Goal: Task Accomplishment & Management: Manage account settings

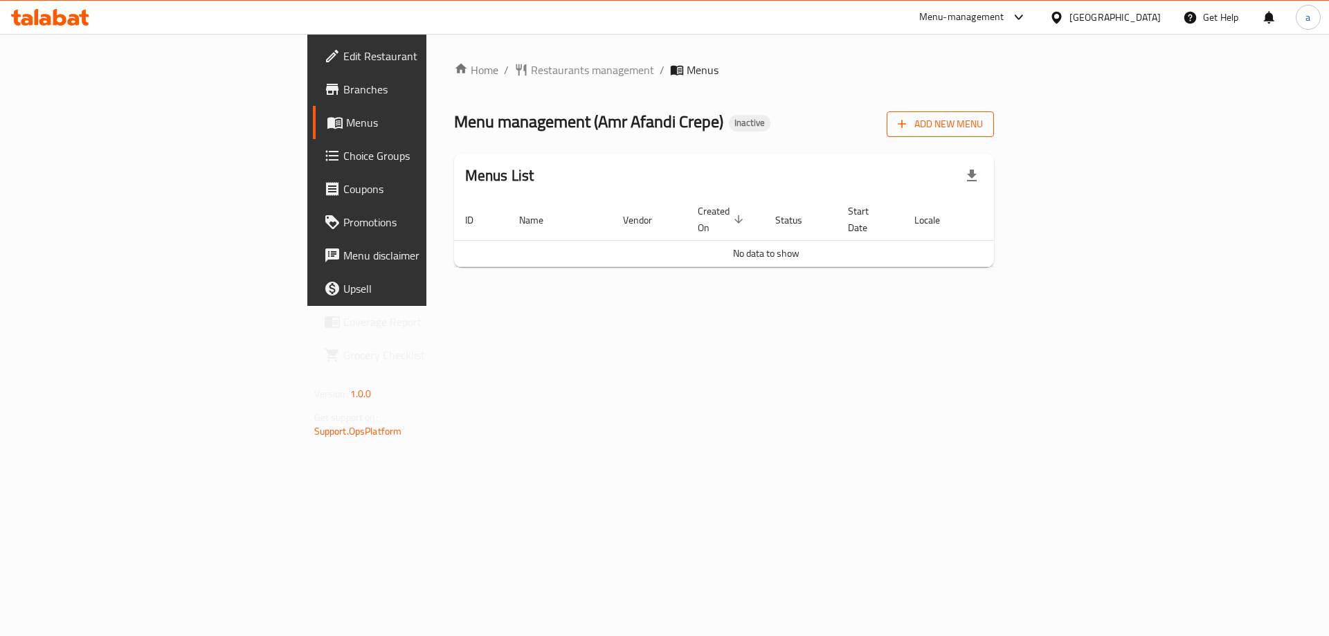
click at [909, 122] on icon "button" at bounding box center [902, 124] width 14 height 14
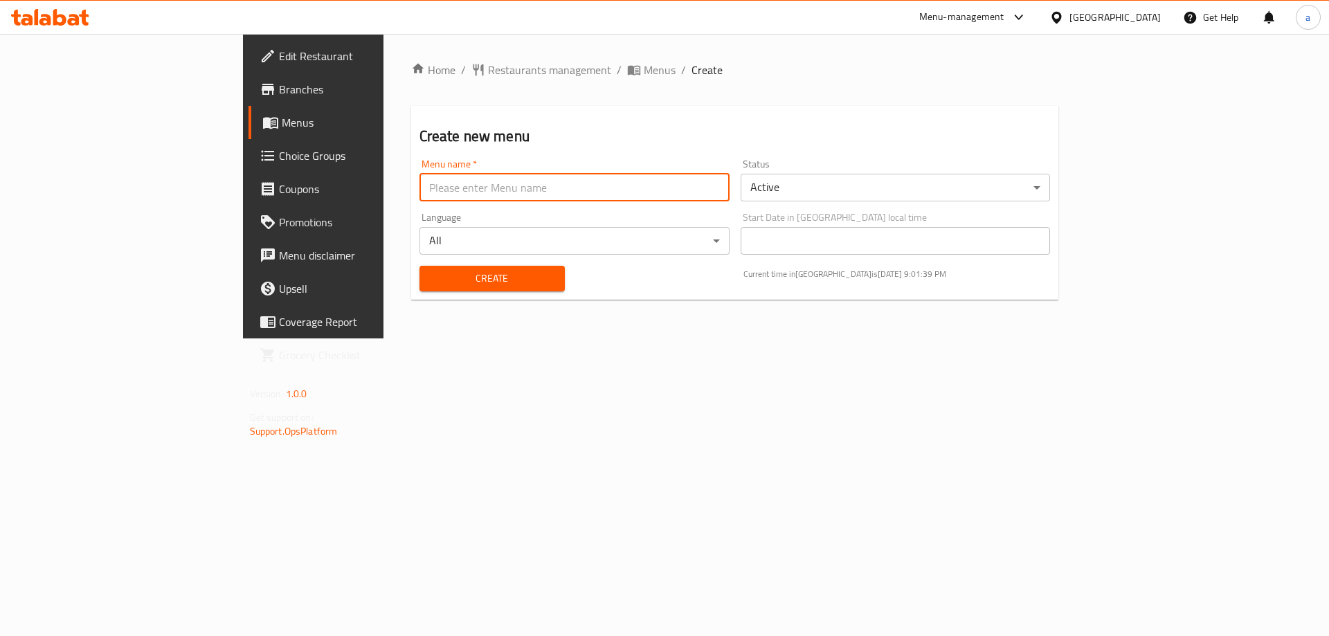
click at [475, 186] on input "text" at bounding box center [574, 188] width 310 height 28
type input "ف"
type input "taha"
click at [419, 266] on button "Create" at bounding box center [491, 279] width 145 height 26
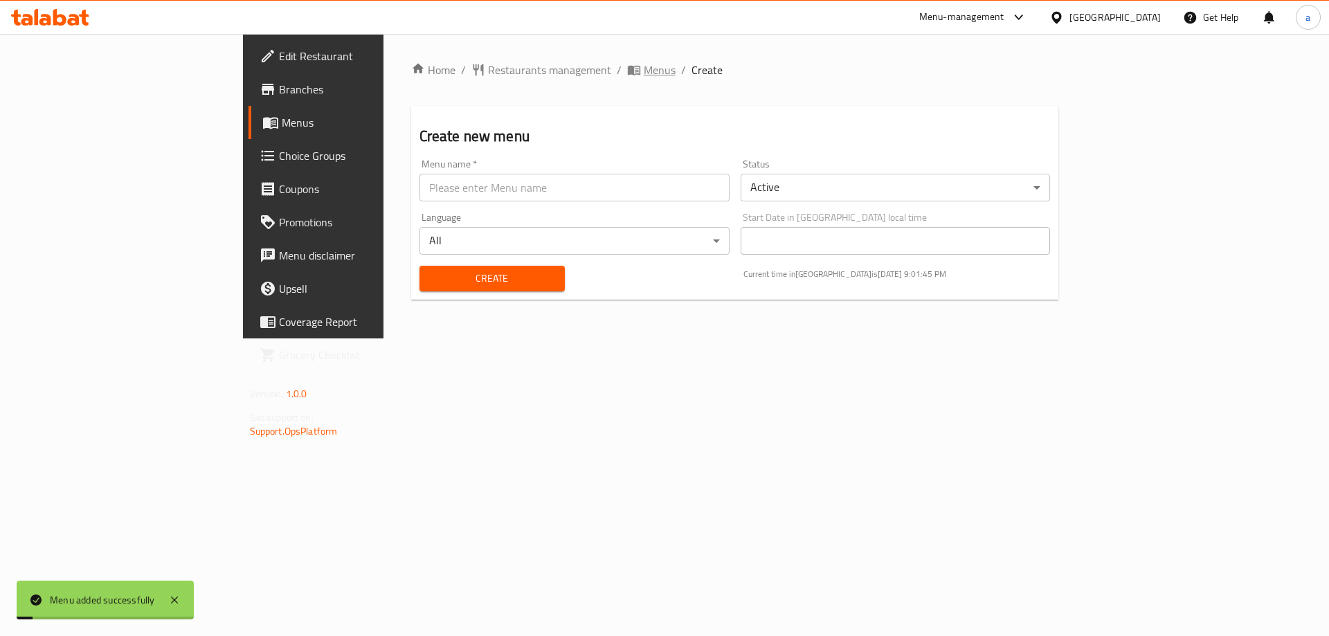
click at [627, 67] on span "breadcrumb" at bounding box center [635, 70] width 17 height 14
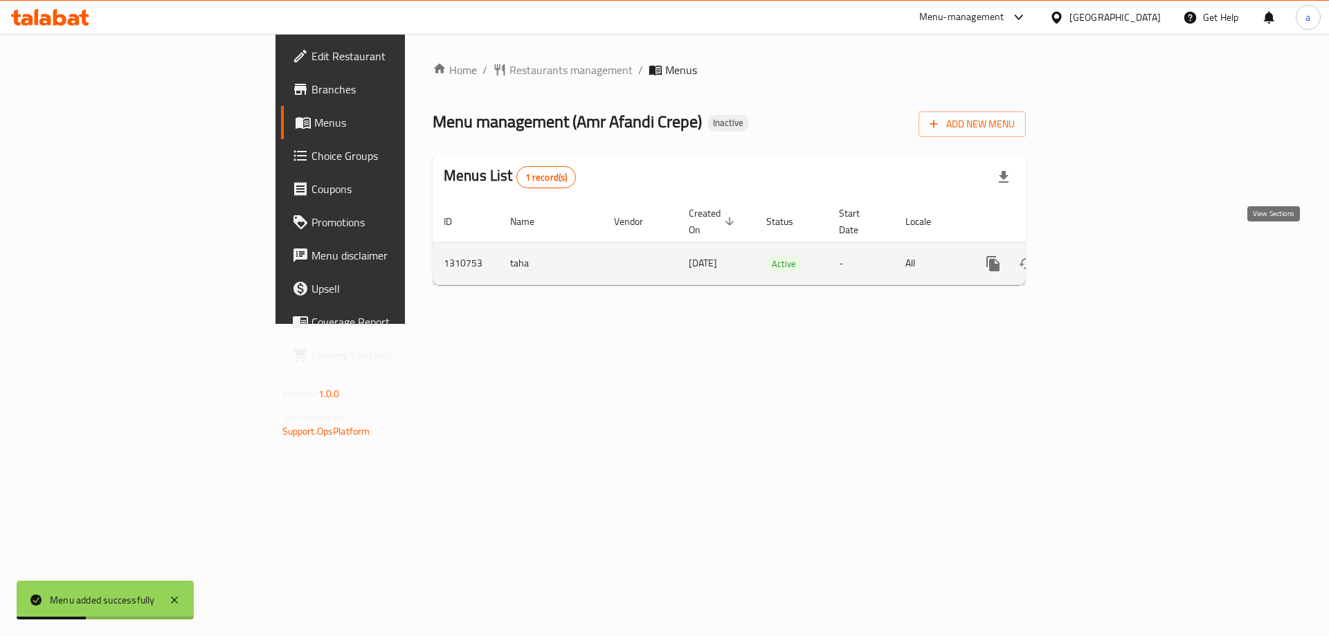
click at [1101, 255] on icon "enhanced table" at bounding box center [1093, 263] width 17 height 17
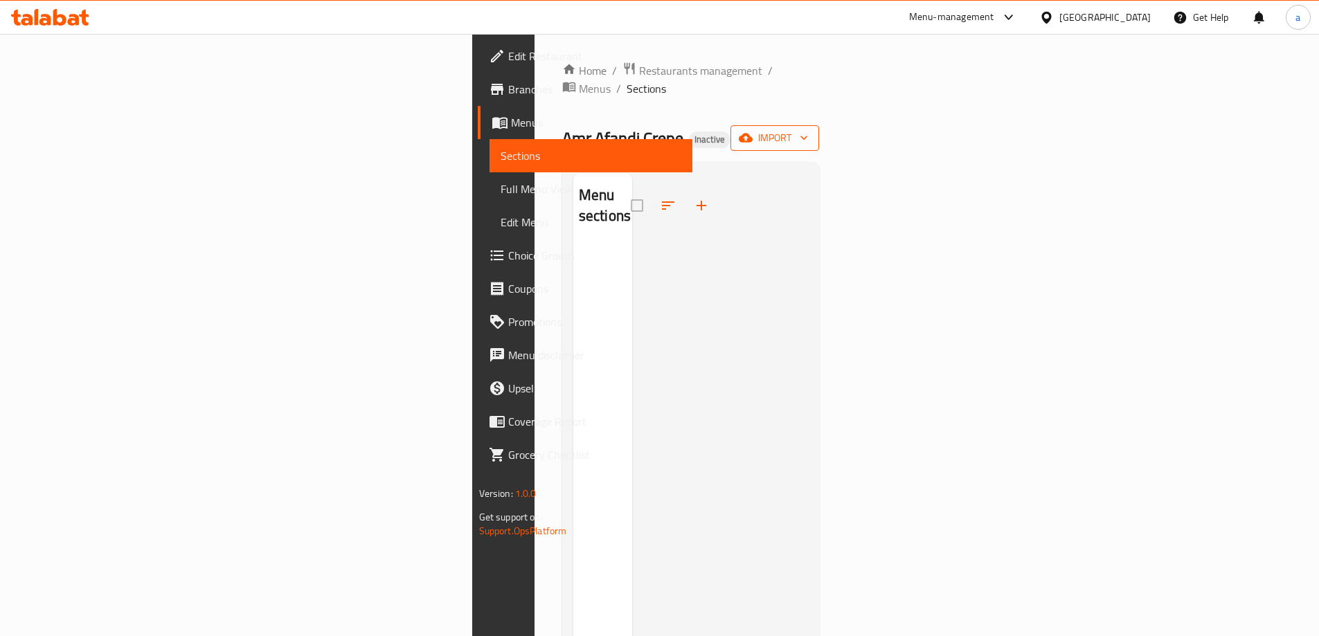
click at [808, 129] on span "import" at bounding box center [774, 137] width 66 height 17
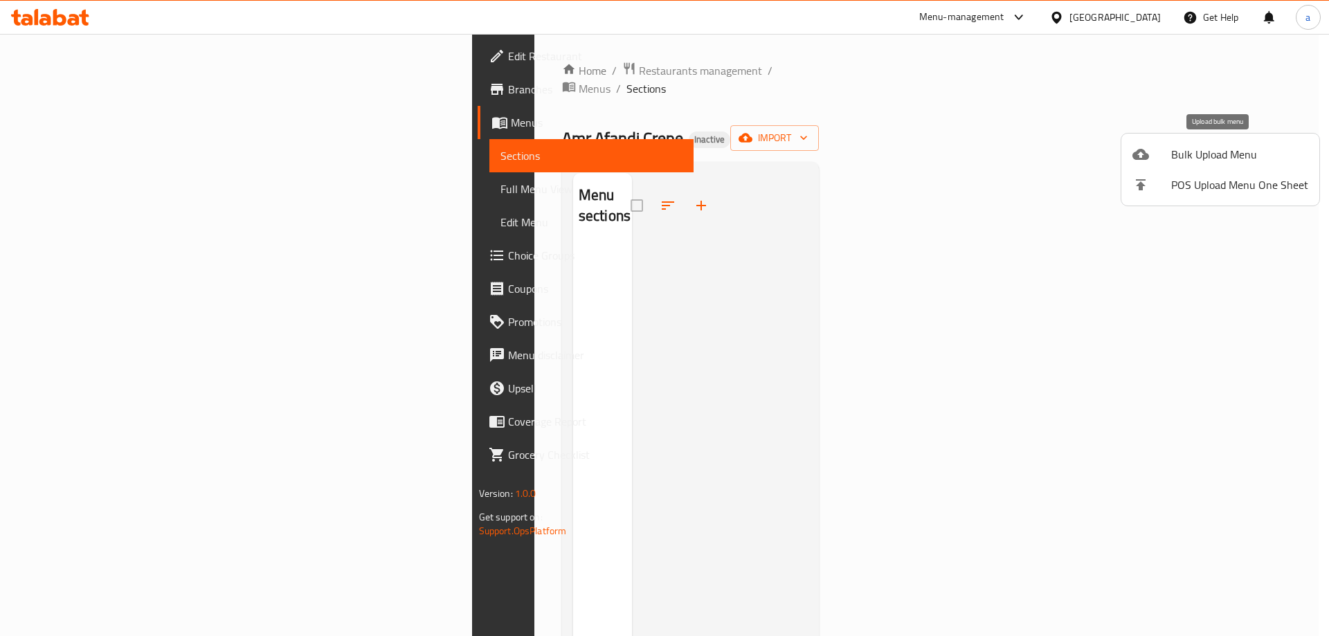
click at [1167, 166] on li "Bulk Upload Menu" at bounding box center [1220, 154] width 198 height 30
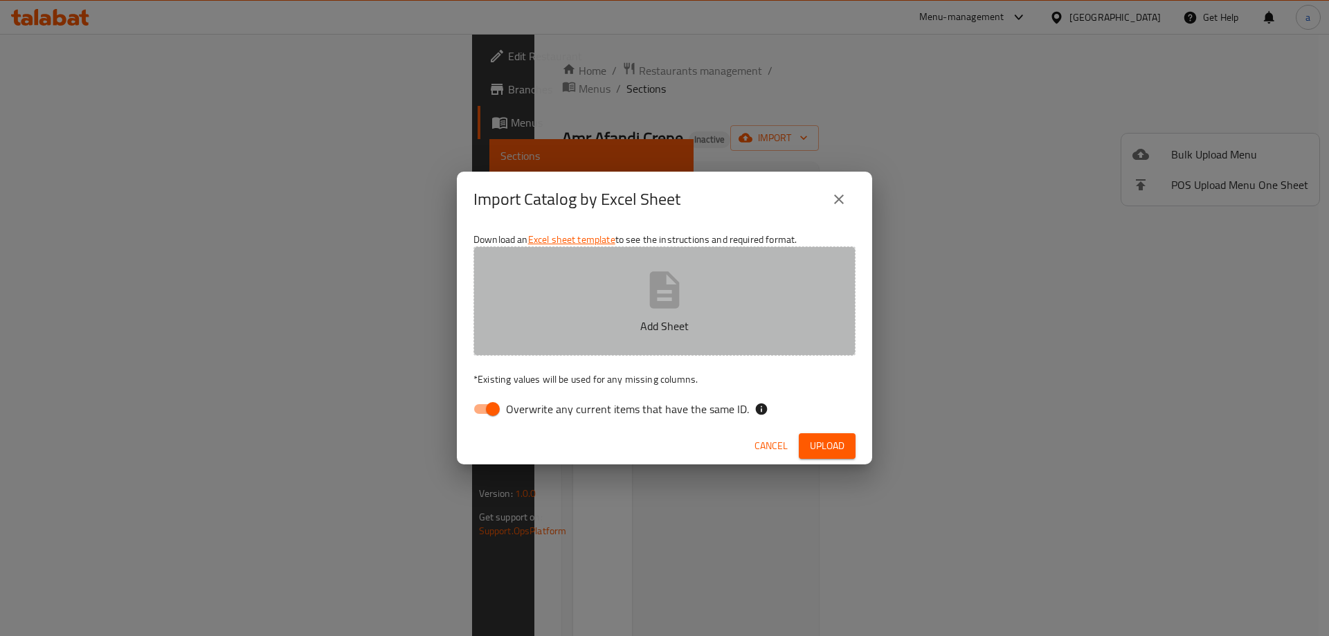
click at [743, 284] on button "Add Sheet" at bounding box center [664, 300] width 382 height 109
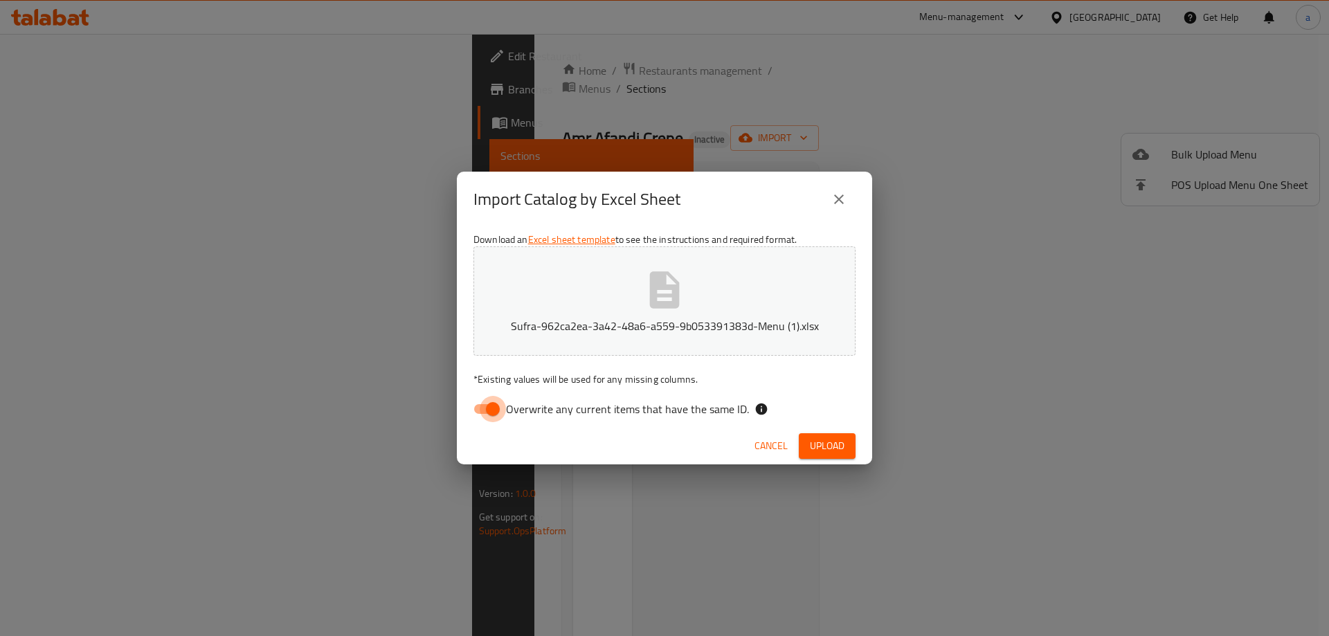
click at [480, 417] on input "Overwrite any current items that have the same ID." at bounding box center [492, 409] width 79 height 26
checkbox input "false"
click at [820, 452] on span "Upload" at bounding box center [827, 445] width 35 height 17
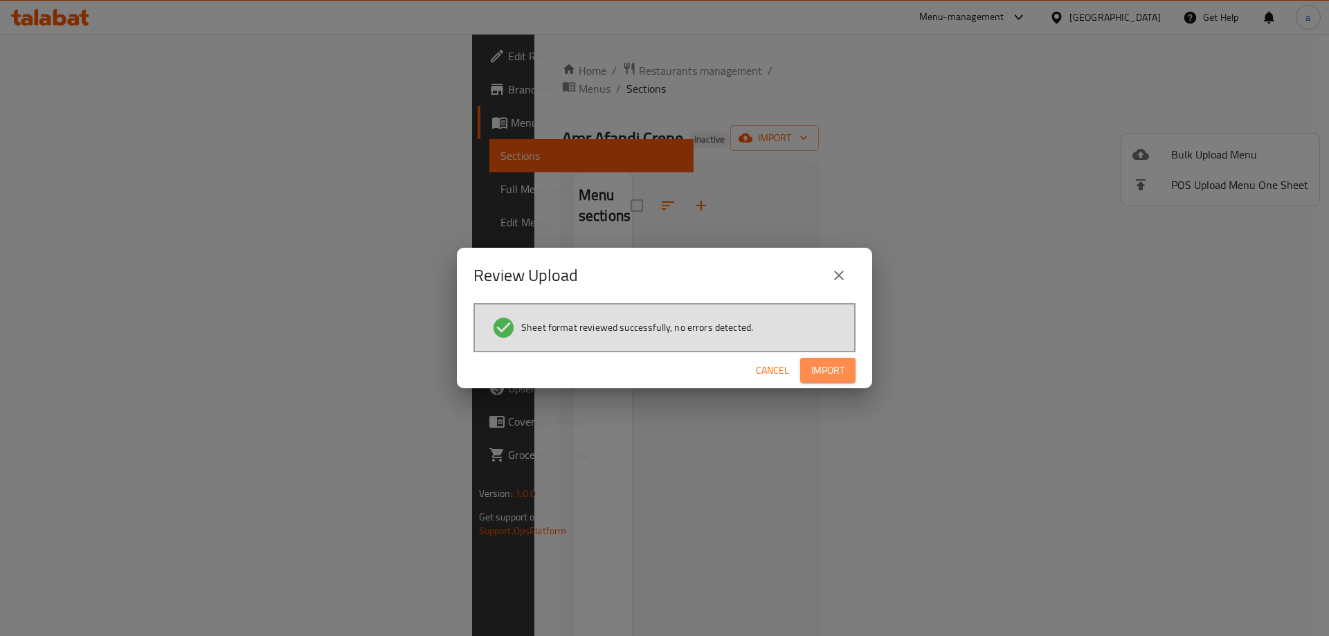
click at [844, 368] on button "Import" at bounding box center [827, 371] width 55 height 26
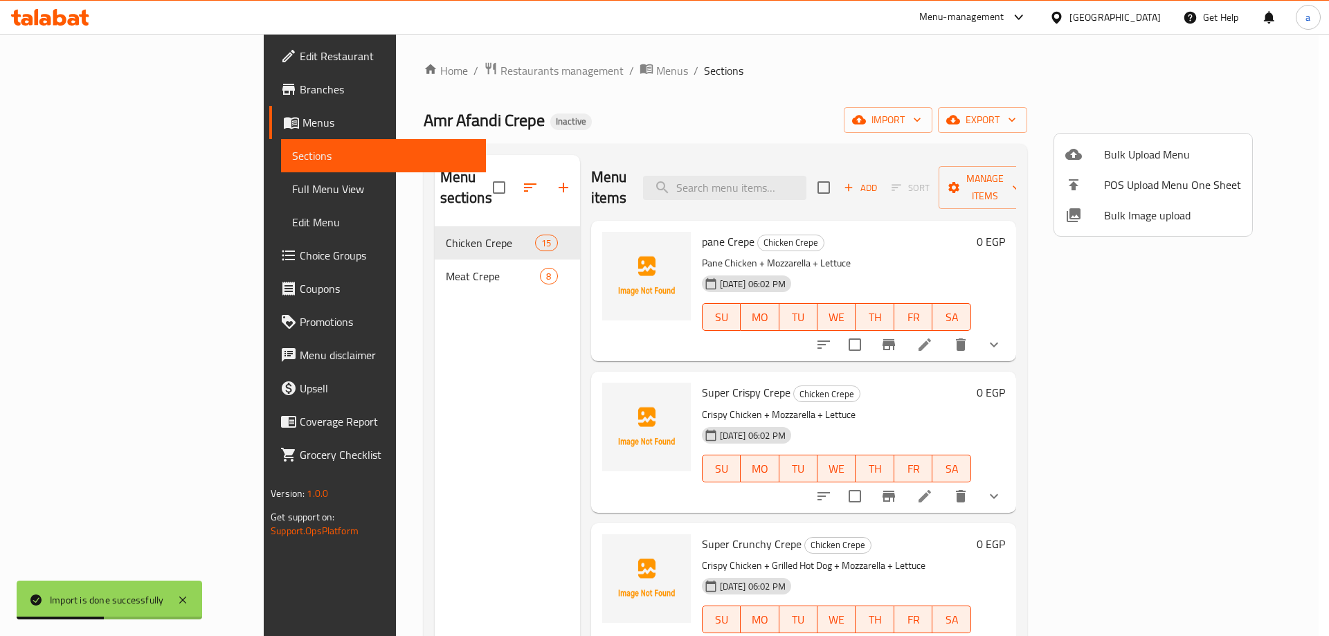
click at [105, 186] on div at bounding box center [664, 318] width 1329 height 636
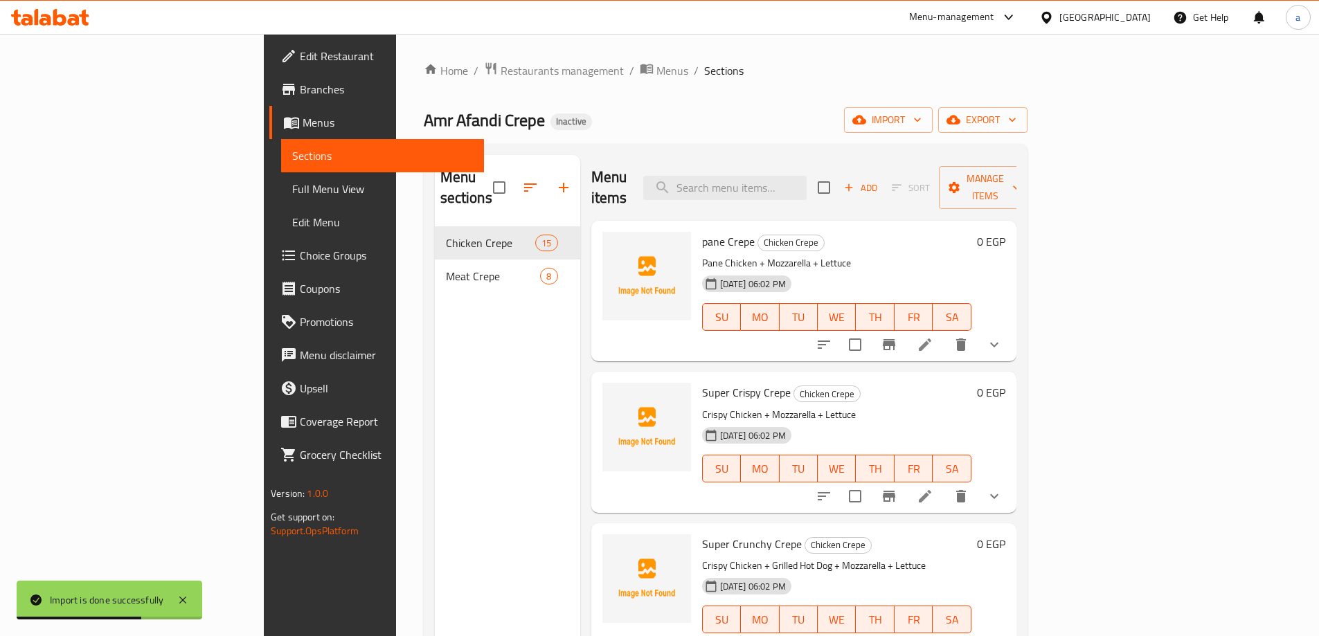
click at [292, 186] on span "Full Menu View" at bounding box center [382, 189] width 181 height 17
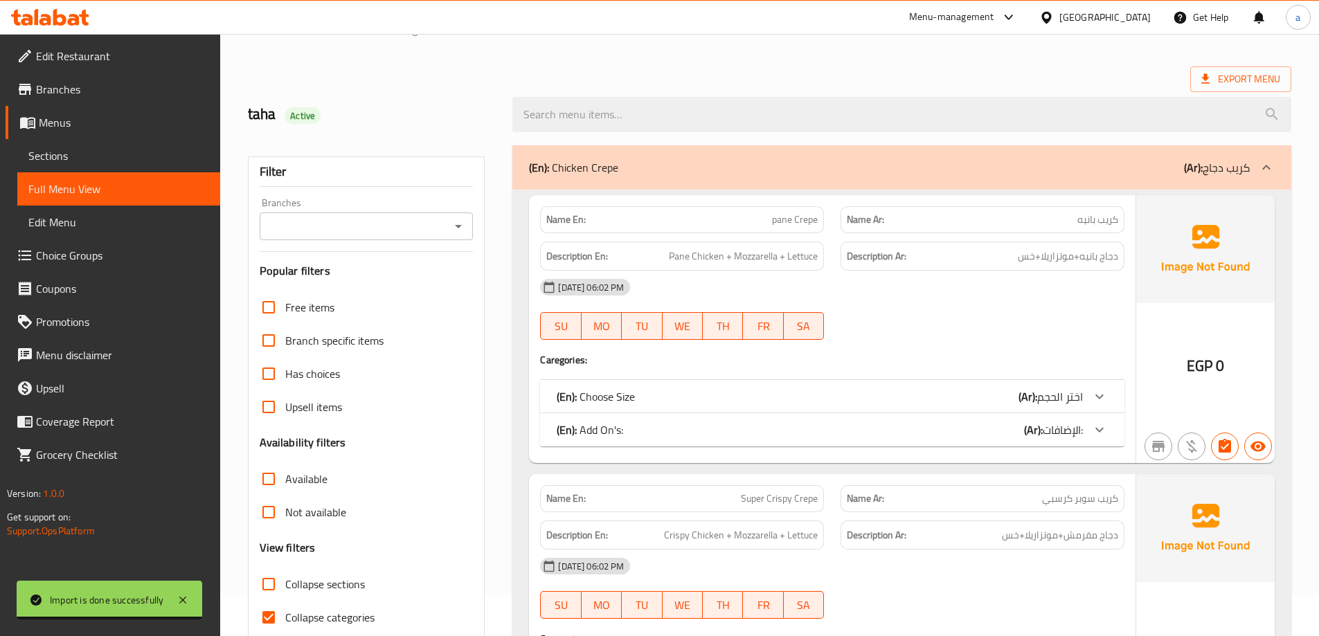
scroll to position [208, 0]
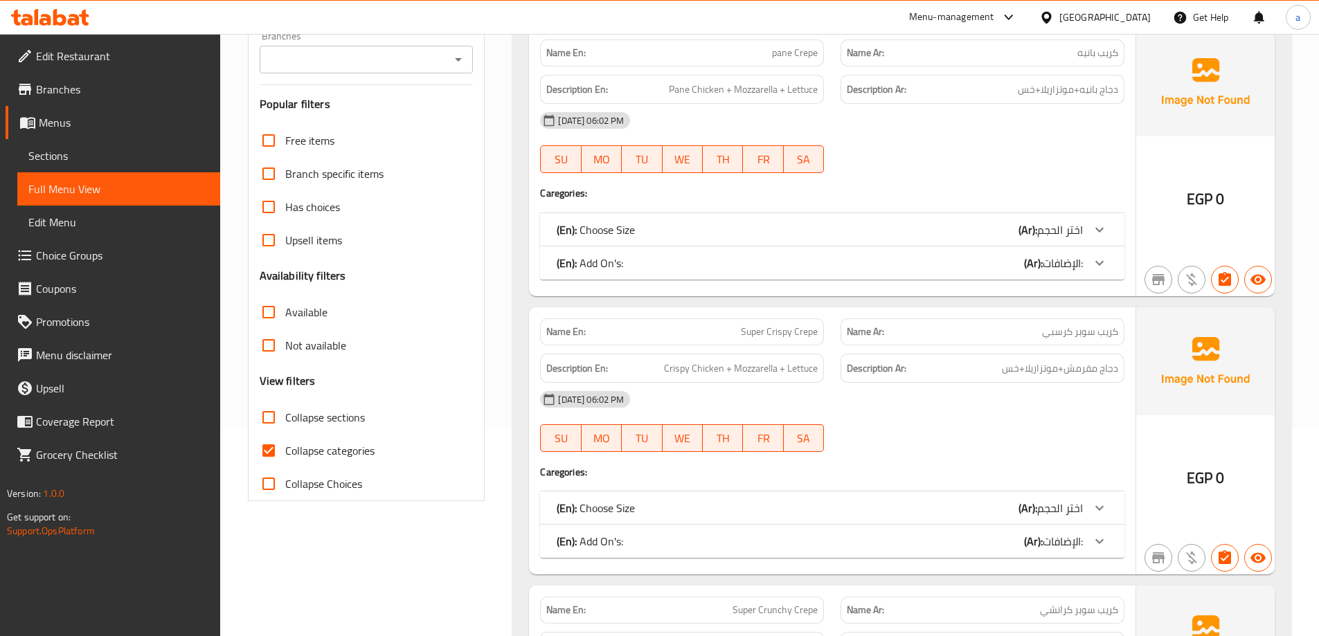
click at [323, 459] on span "Collapse categories" at bounding box center [329, 450] width 89 height 17
click at [285, 459] on input "Collapse categories" at bounding box center [268, 450] width 33 height 33
checkbox input "false"
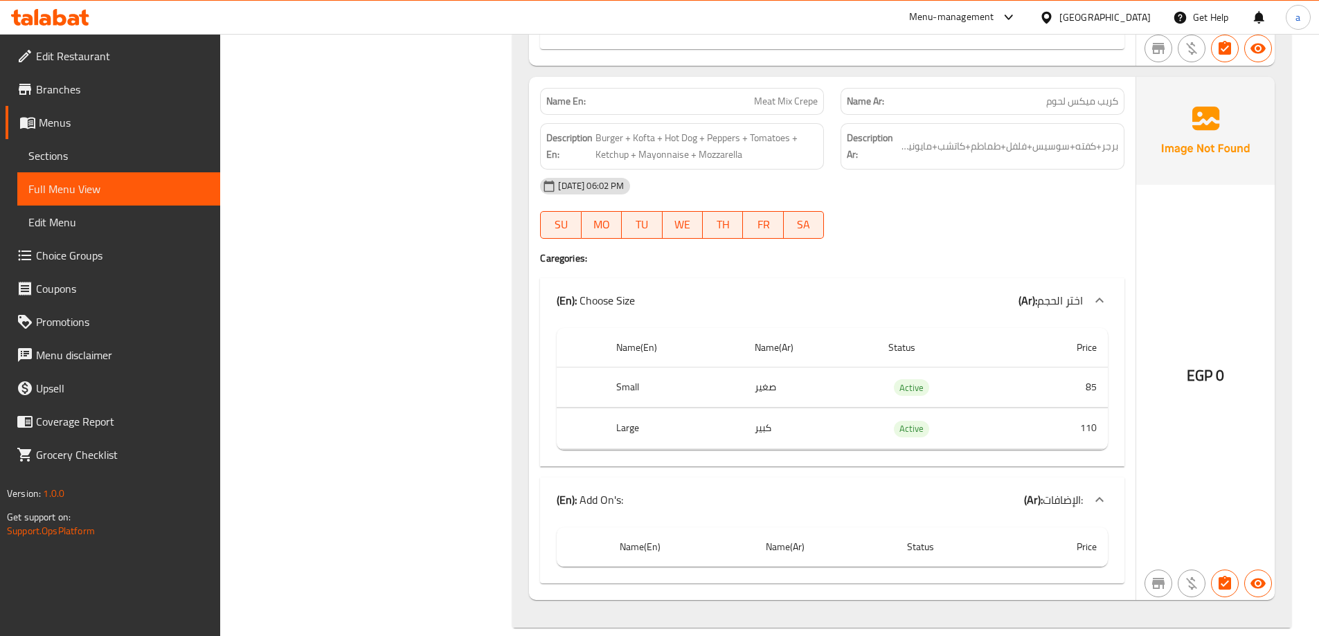
scroll to position [24599, 0]
click at [1103, 489] on icon at bounding box center [1099, 497] width 17 height 17
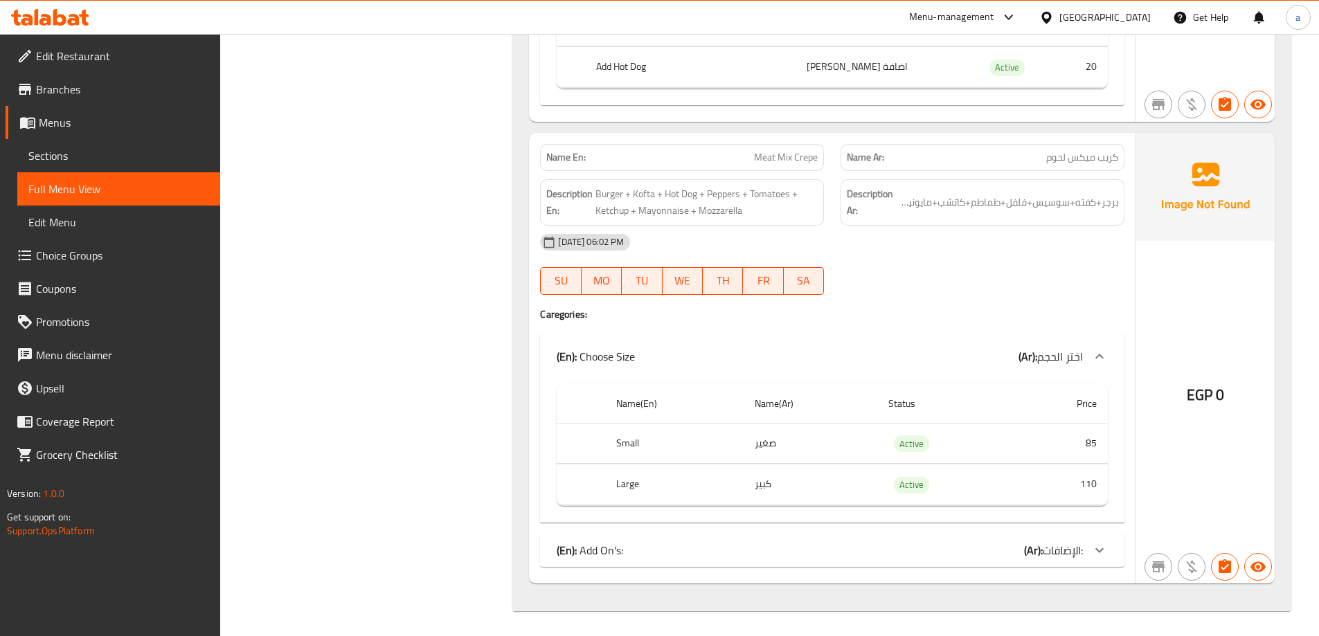
scroll to position [24526, 0]
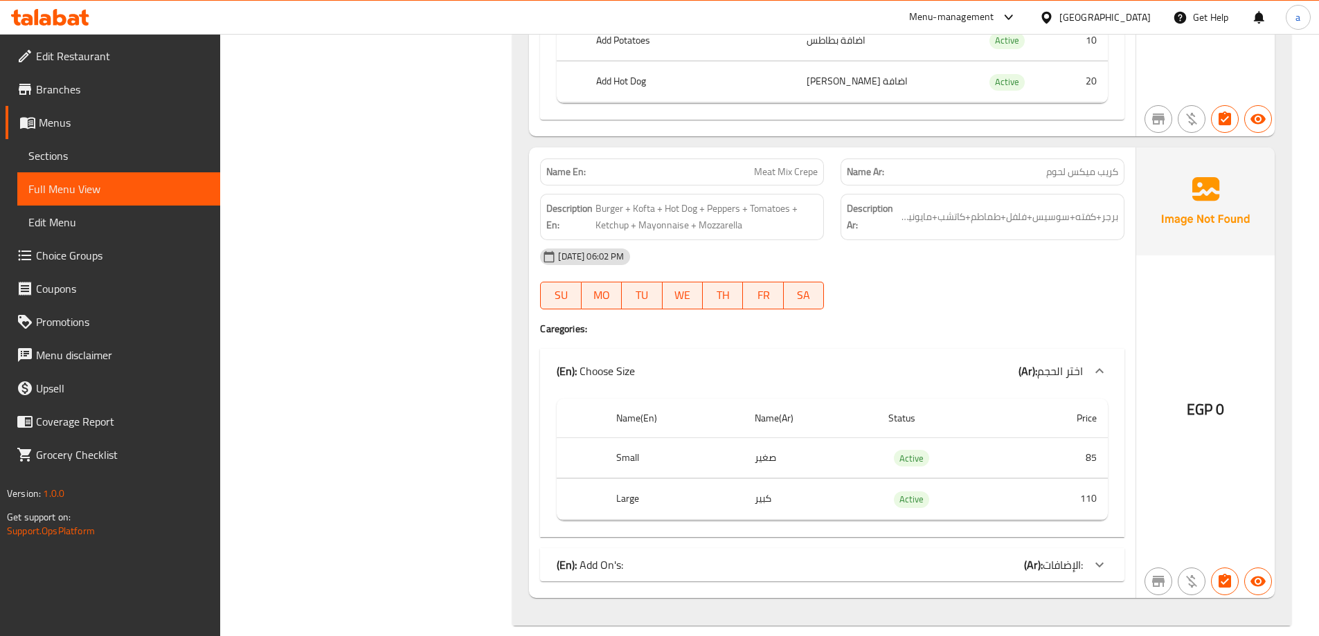
click at [1103, 557] on icon at bounding box center [1099, 565] width 17 height 17
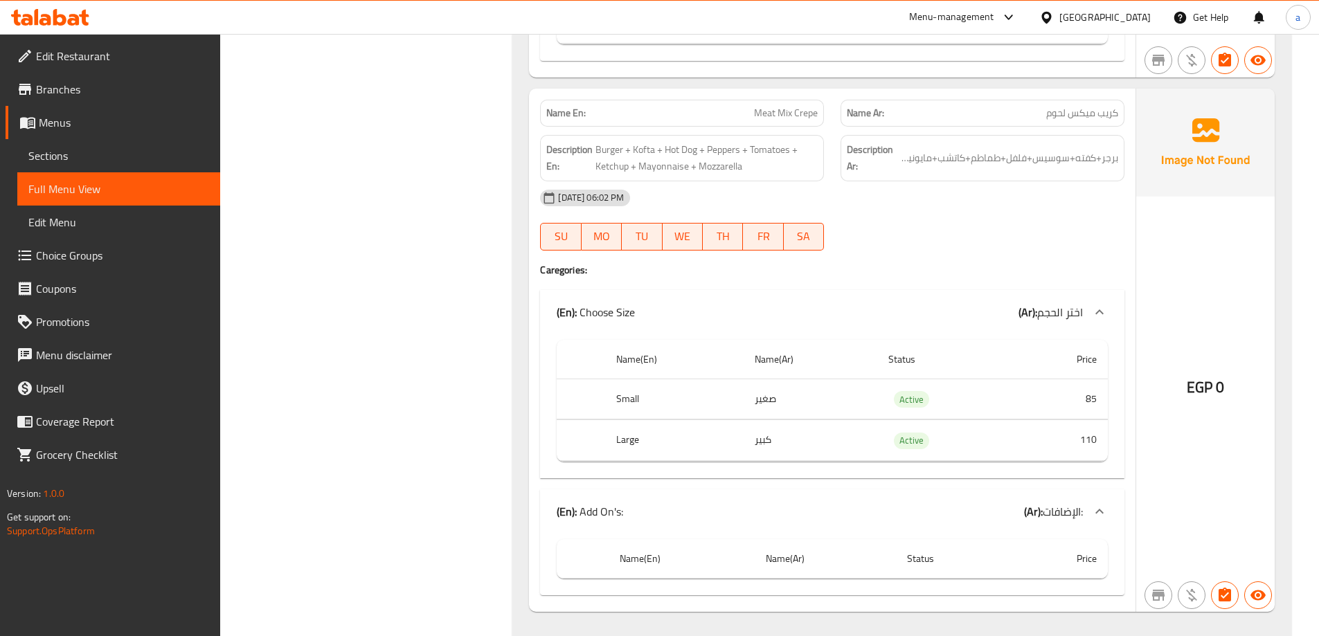
scroll to position [24599, 0]
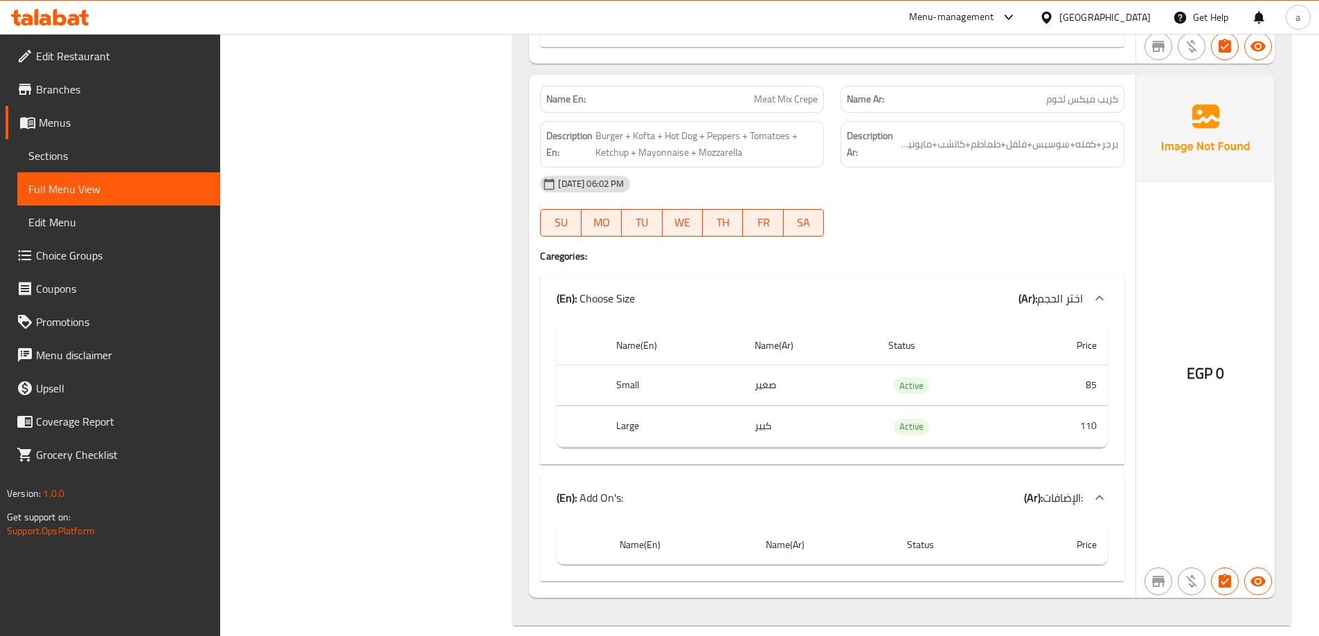
click at [93, 266] on link "Choice Groups" at bounding box center [113, 255] width 215 height 33
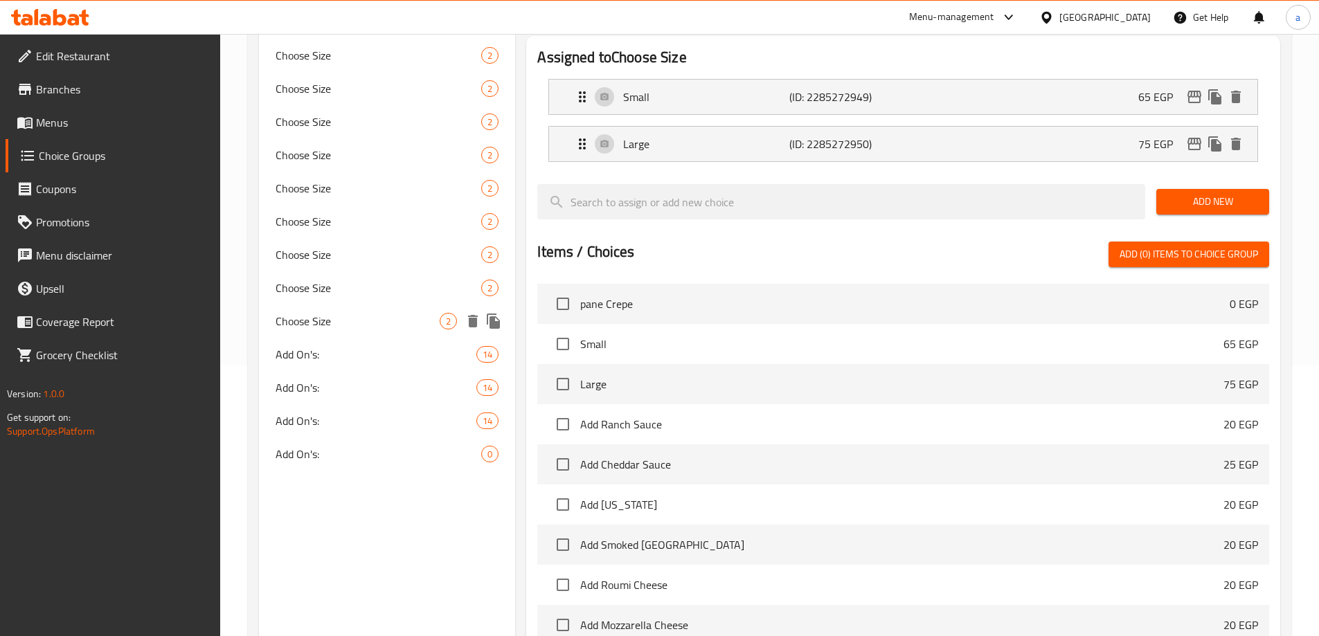
scroll to position [269, 0]
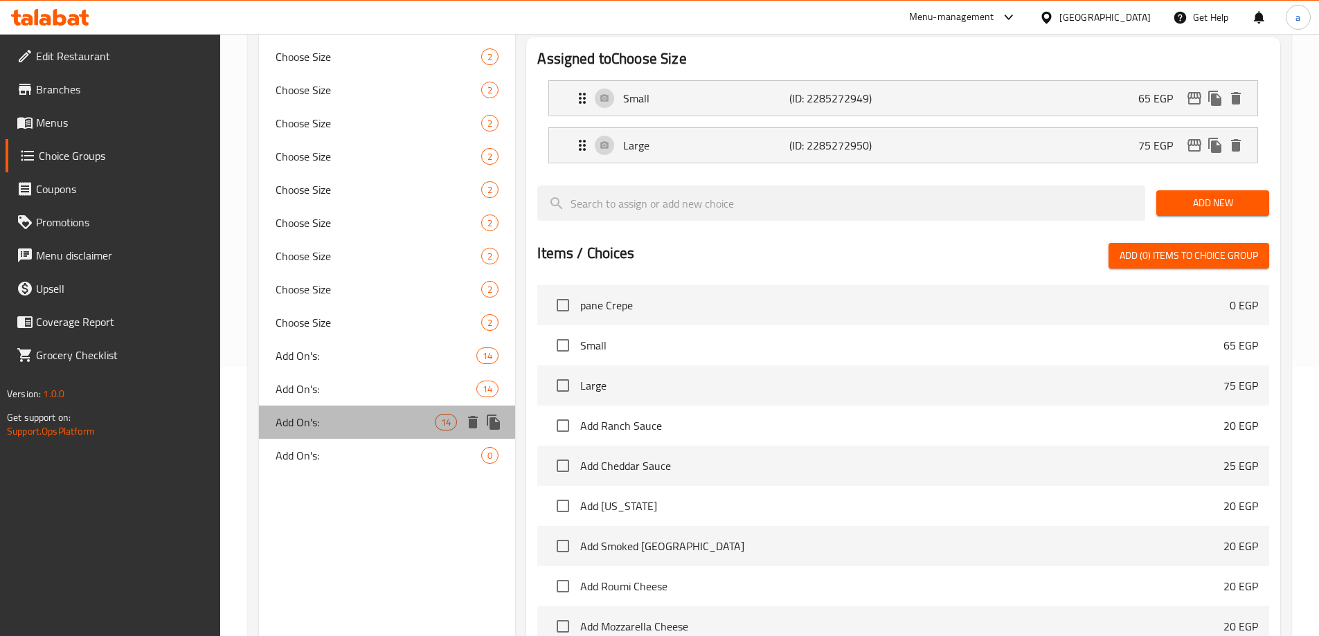
click at [421, 417] on span "Add On's:" at bounding box center [355, 422] width 160 height 17
type input "Add On's:"
type input "الإضافات:"
type input "0"
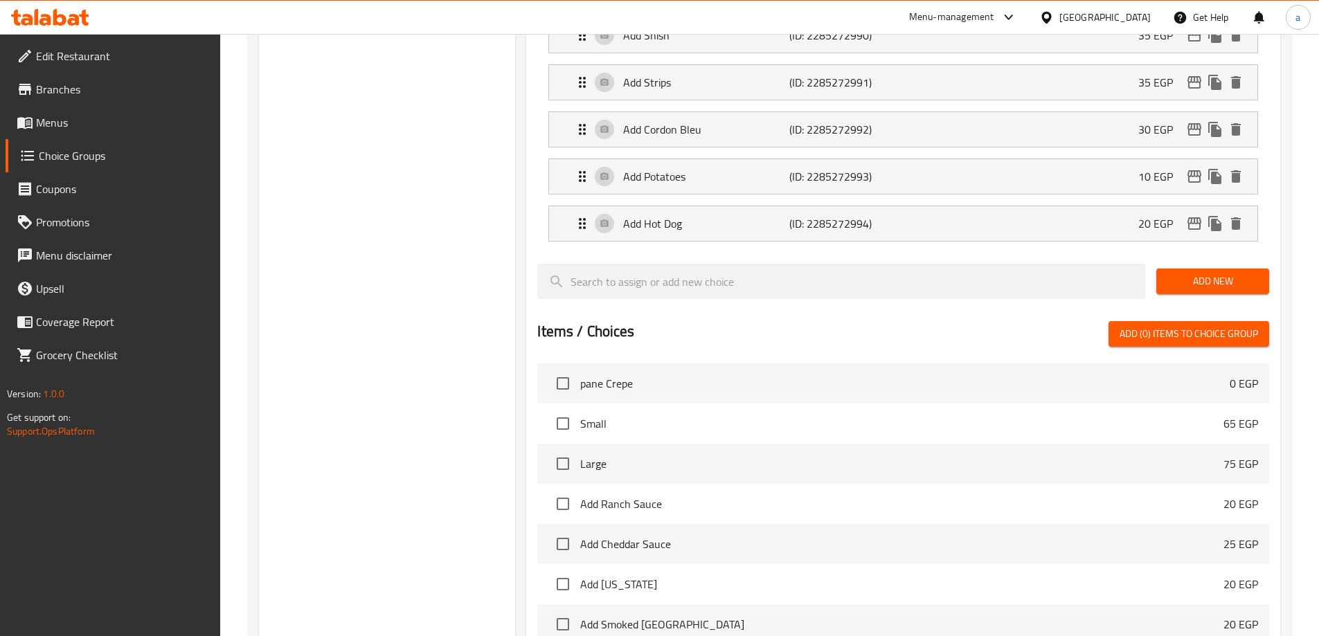
scroll to position [823, 0]
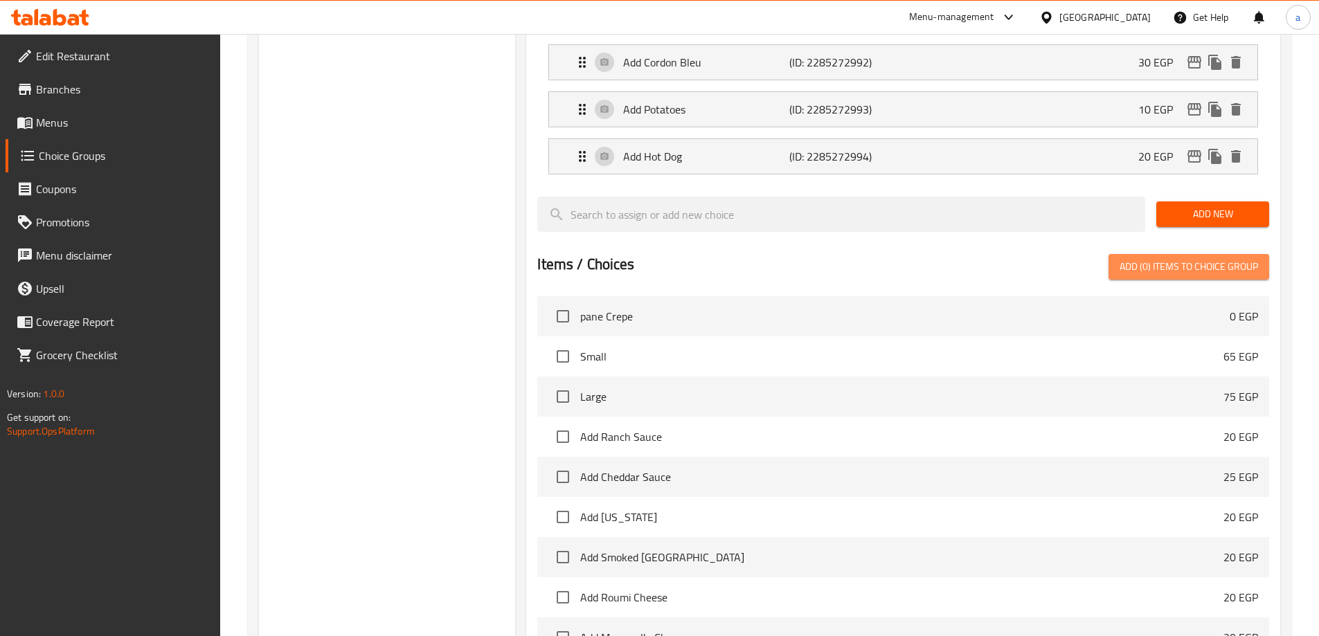
click at [1204, 258] on span "Add (0) items to choice group" at bounding box center [1188, 266] width 138 height 17
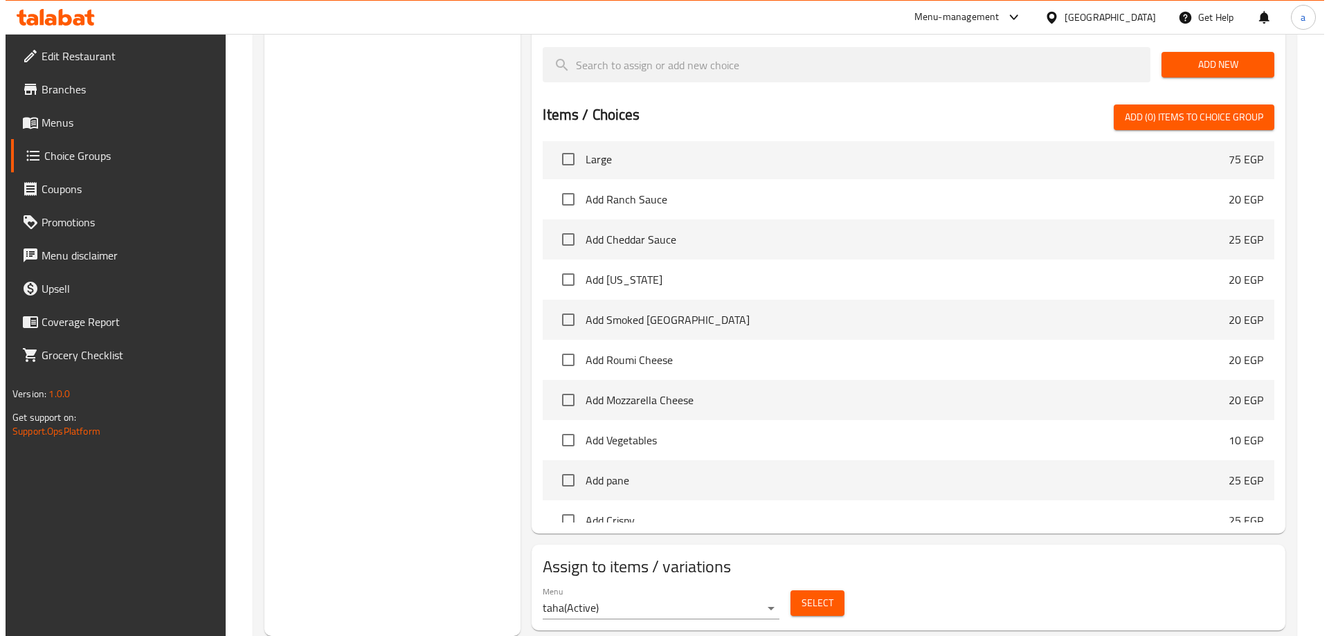
scroll to position [208, 0]
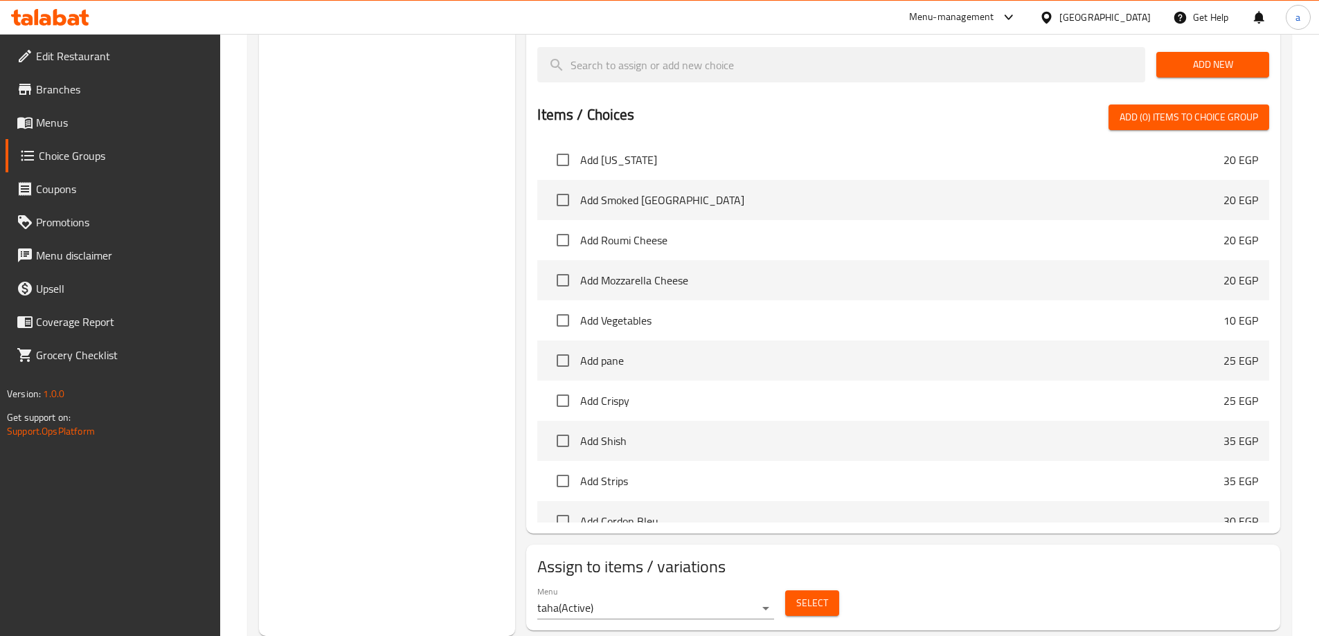
click at [816, 595] on span "Select" at bounding box center [812, 603] width 32 height 17
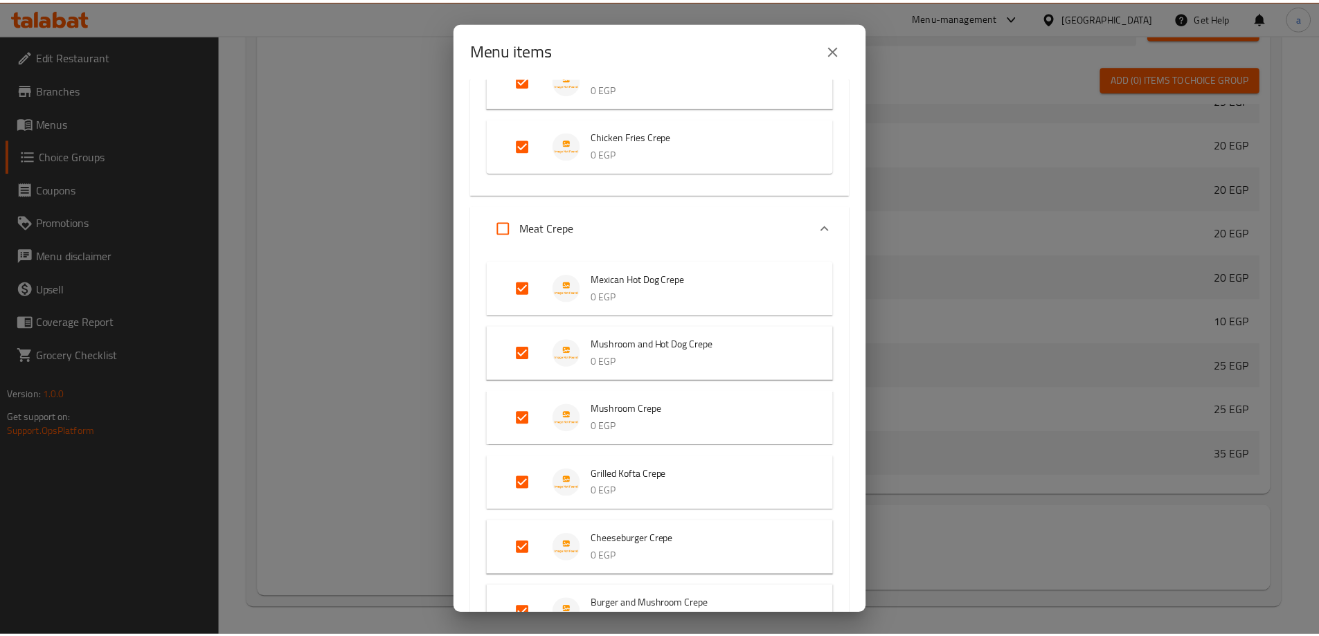
scroll to position [1244, 0]
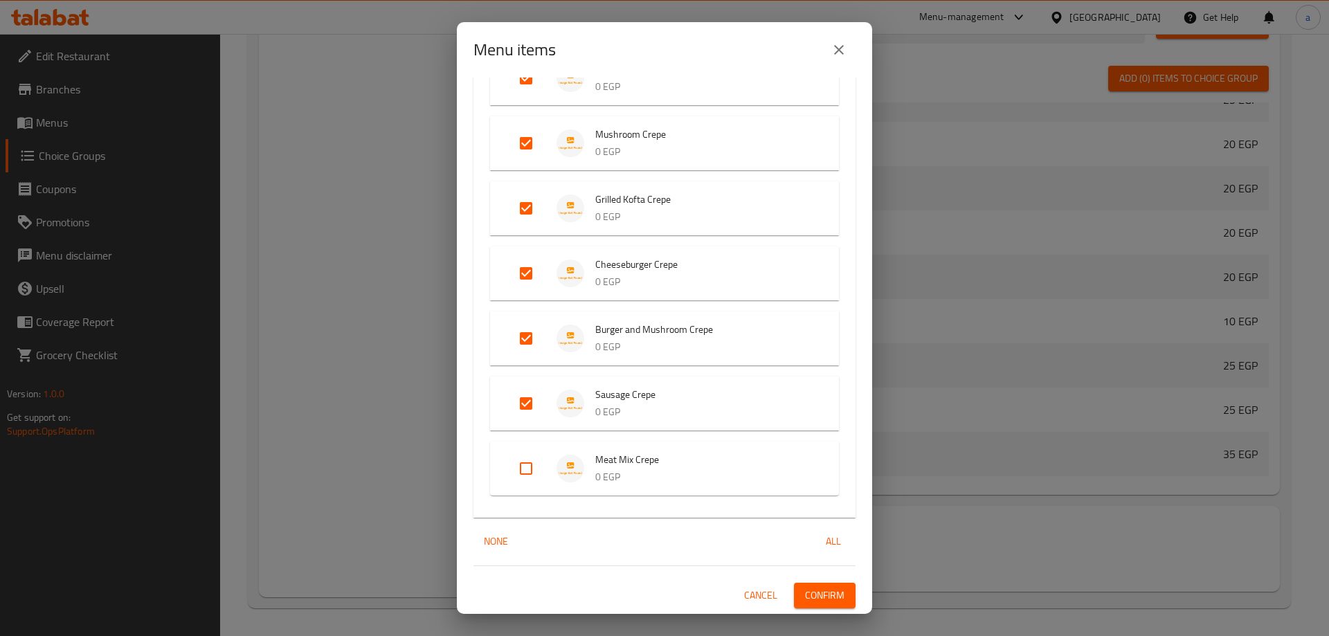
click at [524, 473] on input "Expand" at bounding box center [525, 468] width 33 height 33
checkbox input "true"
click at [818, 595] on span "Confirm" at bounding box center [824, 595] width 39 height 17
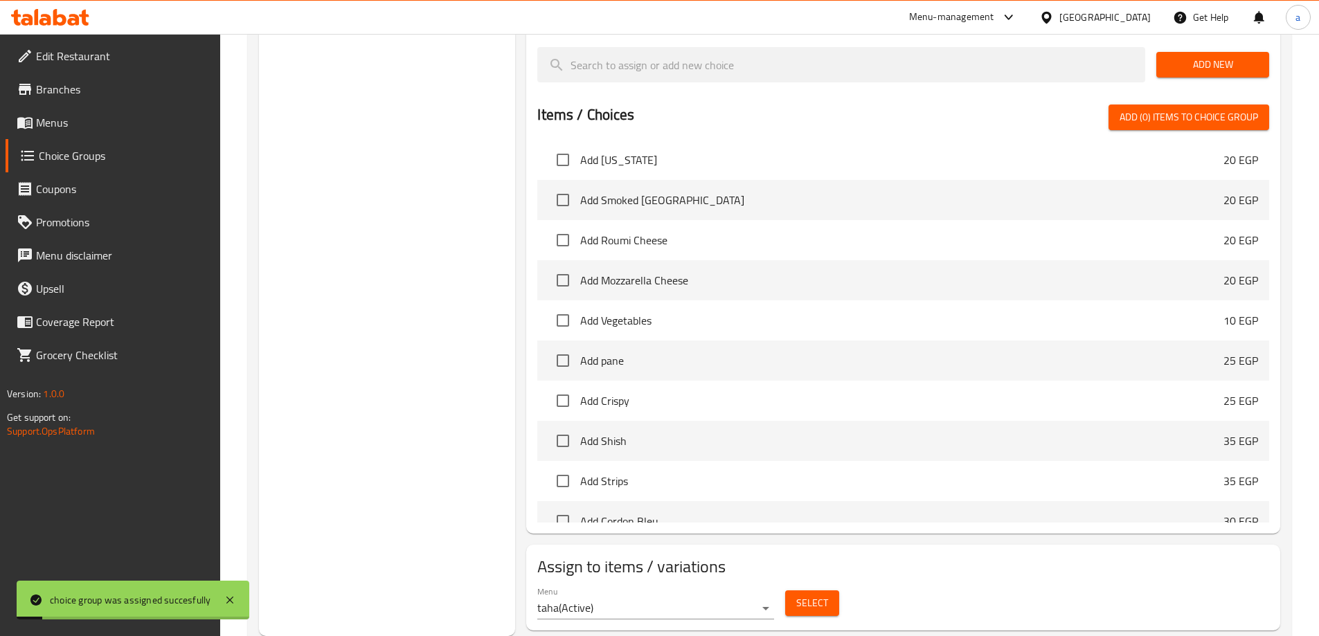
scroll to position [350, 0]
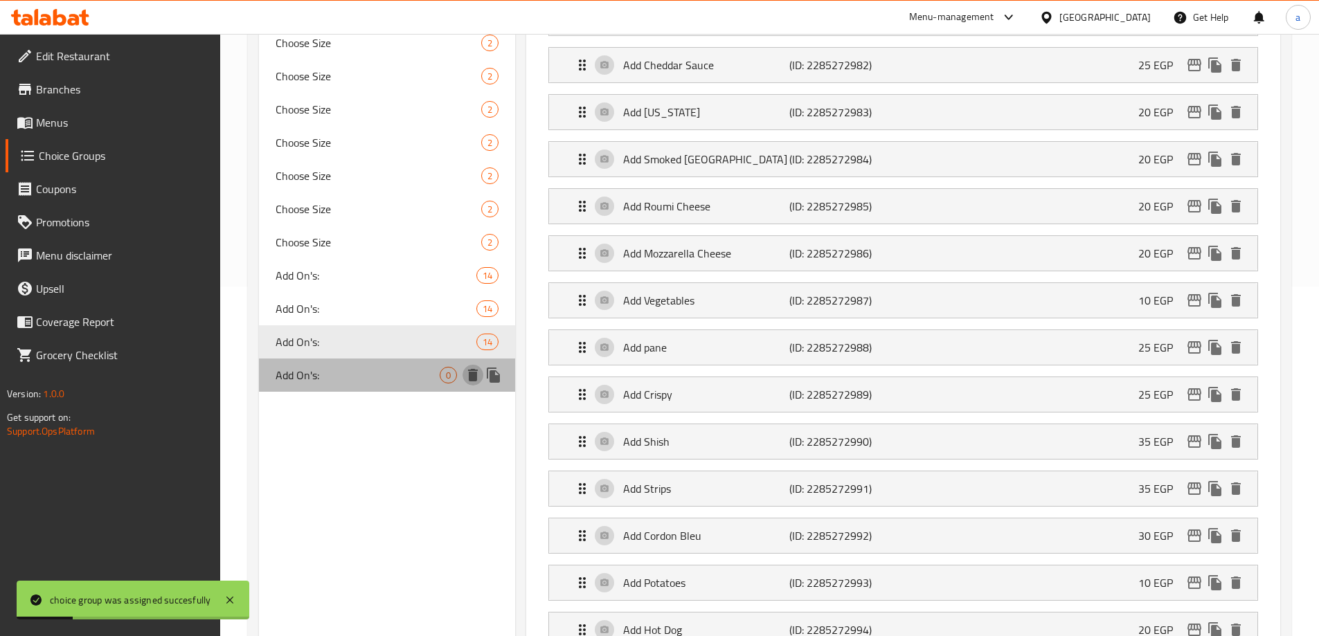
click at [471, 374] on icon "delete" at bounding box center [473, 375] width 10 height 12
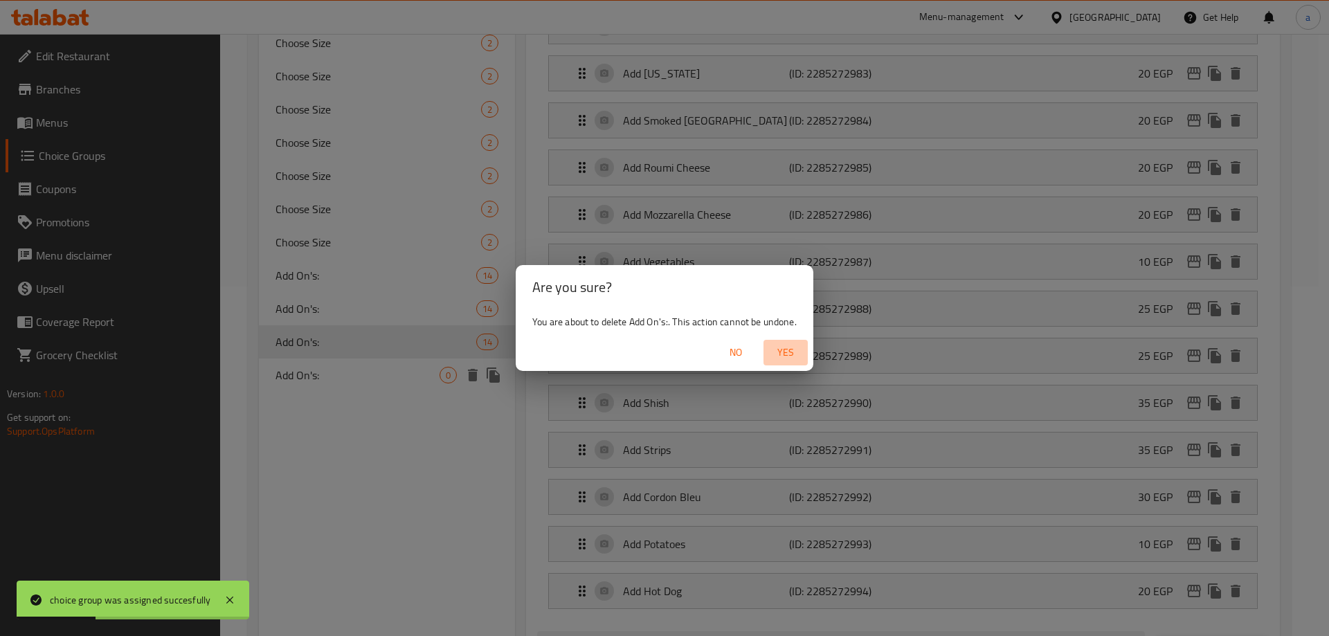
click at [775, 348] on span "Yes" at bounding box center [785, 352] width 33 height 17
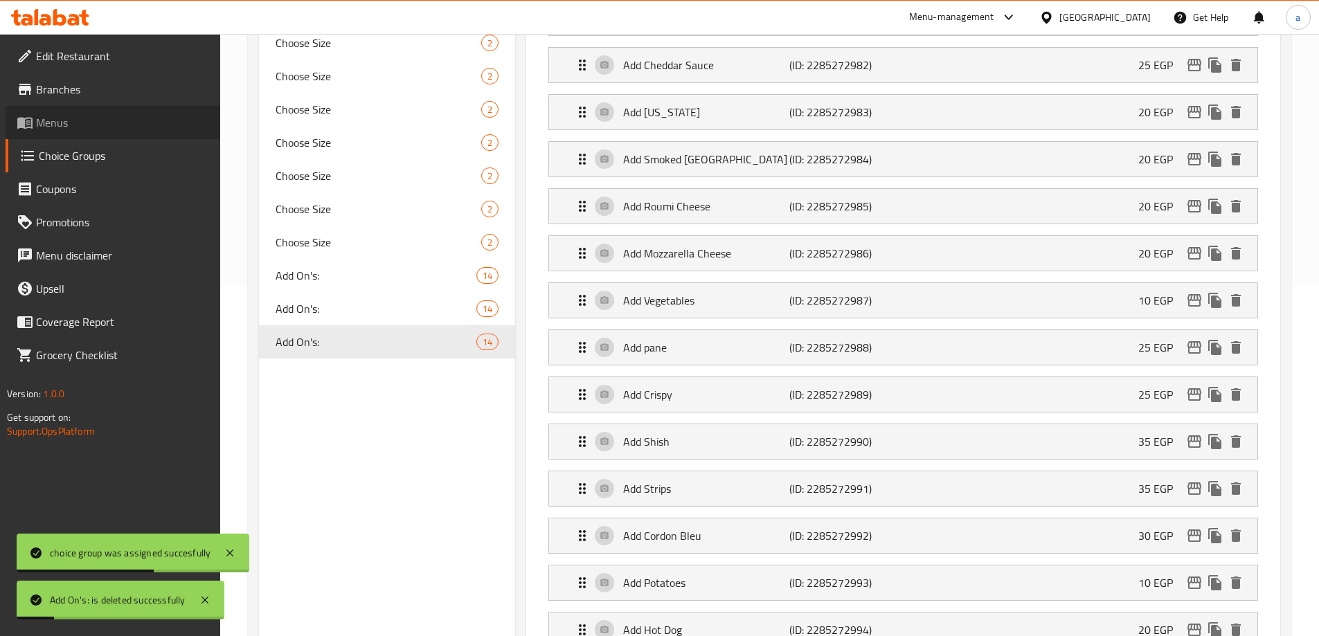
click at [87, 125] on span "Menus" at bounding box center [122, 122] width 173 height 17
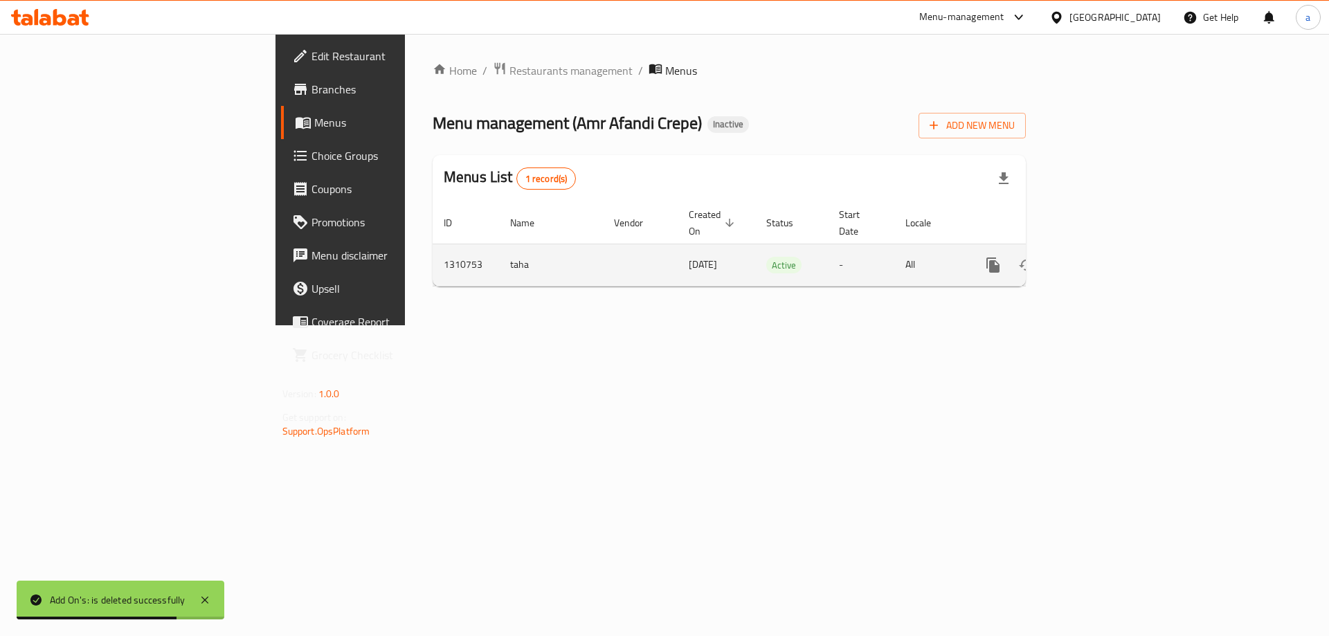
click at [1101, 257] on icon "enhanced table" at bounding box center [1093, 265] width 17 height 17
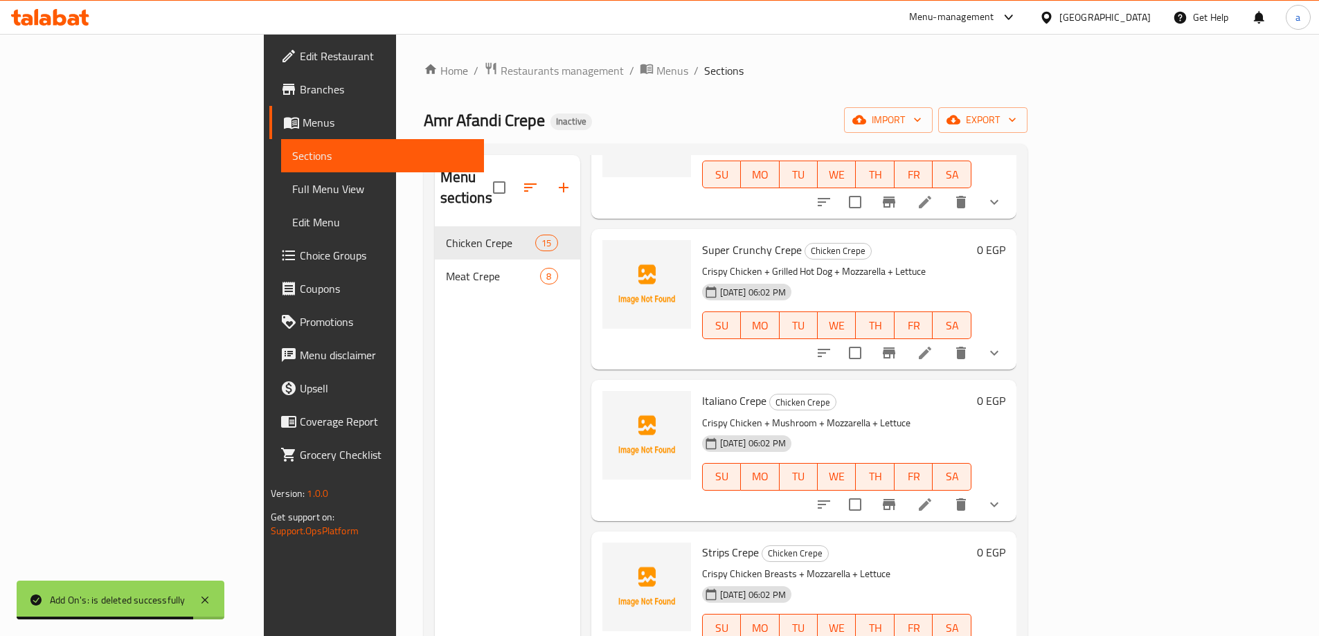
scroll to position [346, 0]
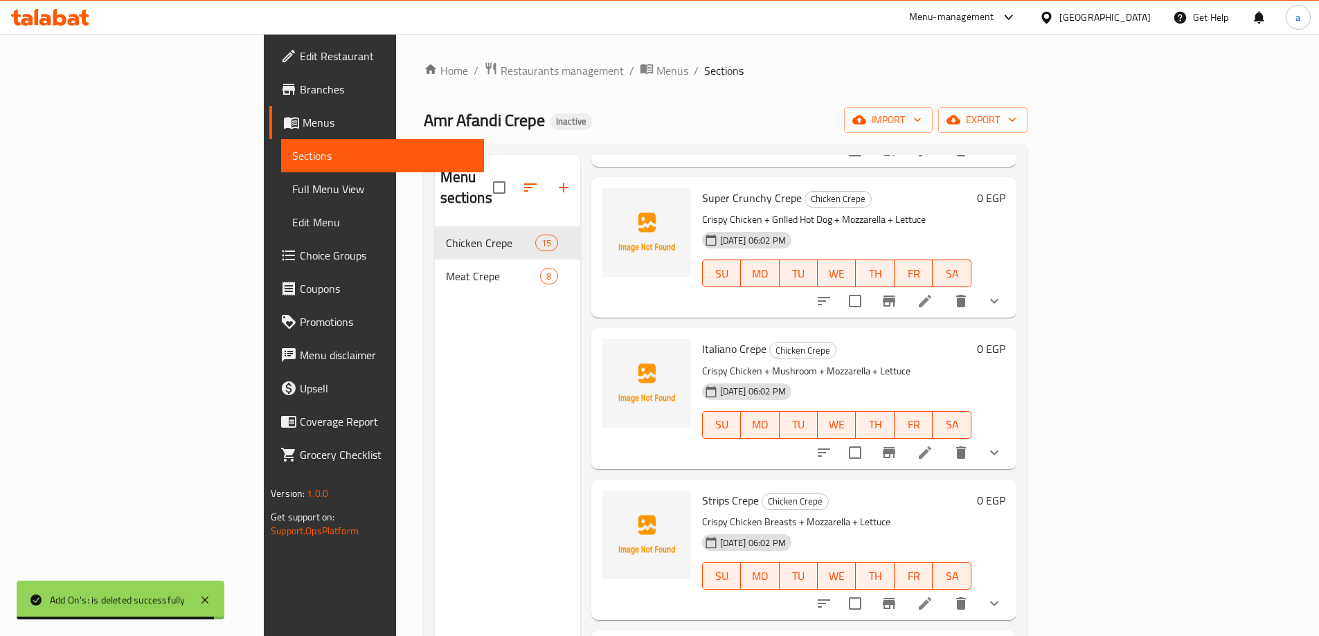
click at [292, 197] on span "Full Menu View" at bounding box center [382, 189] width 181 height 17
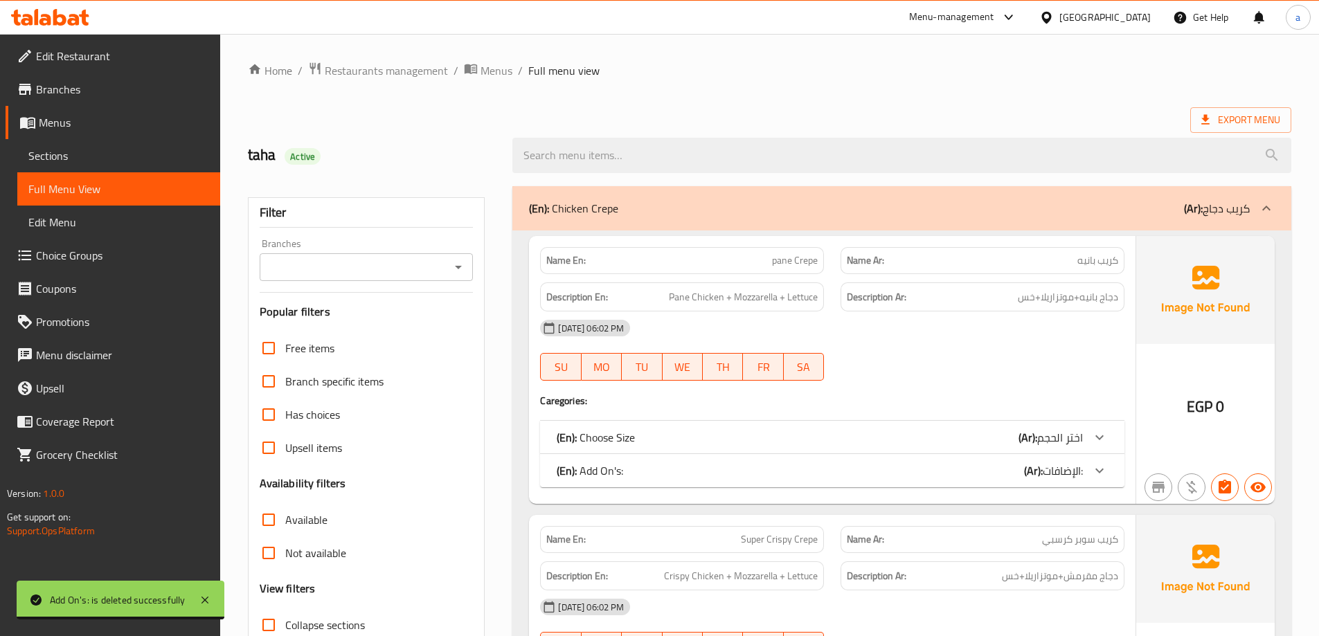
scroll to position [485, 0]
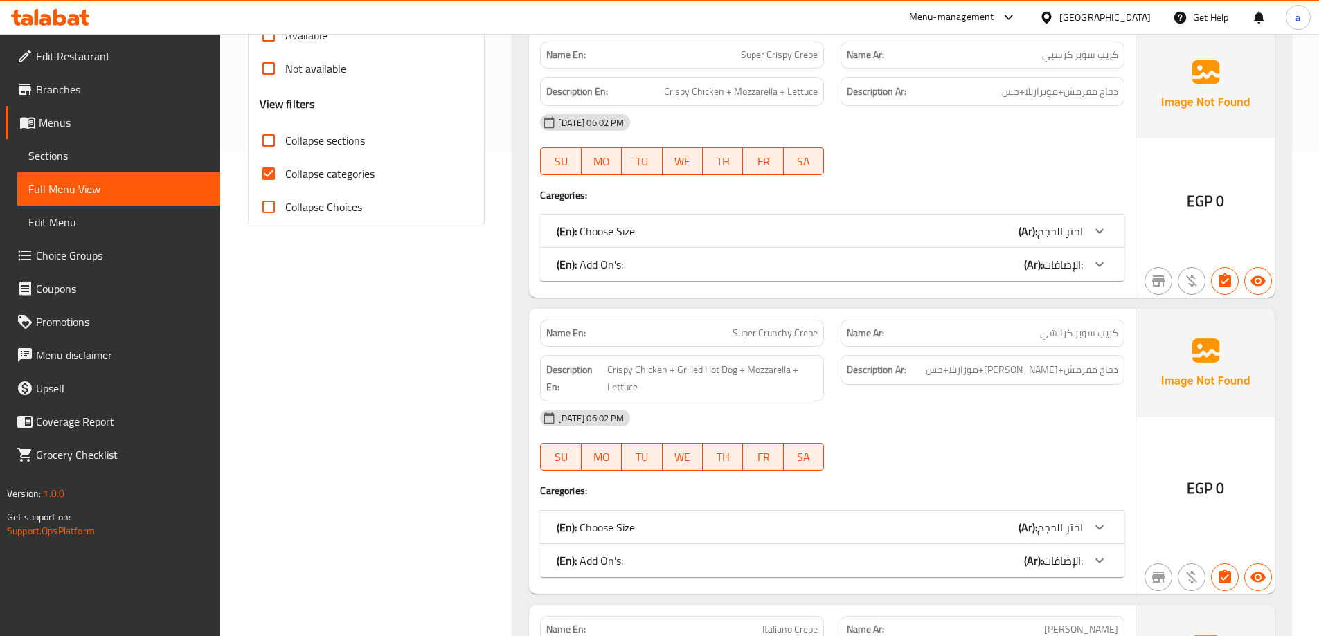
click at [309, 172] on span "Collapse categories" at bounding box center [329, 173] width 89 height 17
click at [285, 172] on input "Collapse categories" at bounding box center [268, 173] width 33 height 33
checkbox input "false"
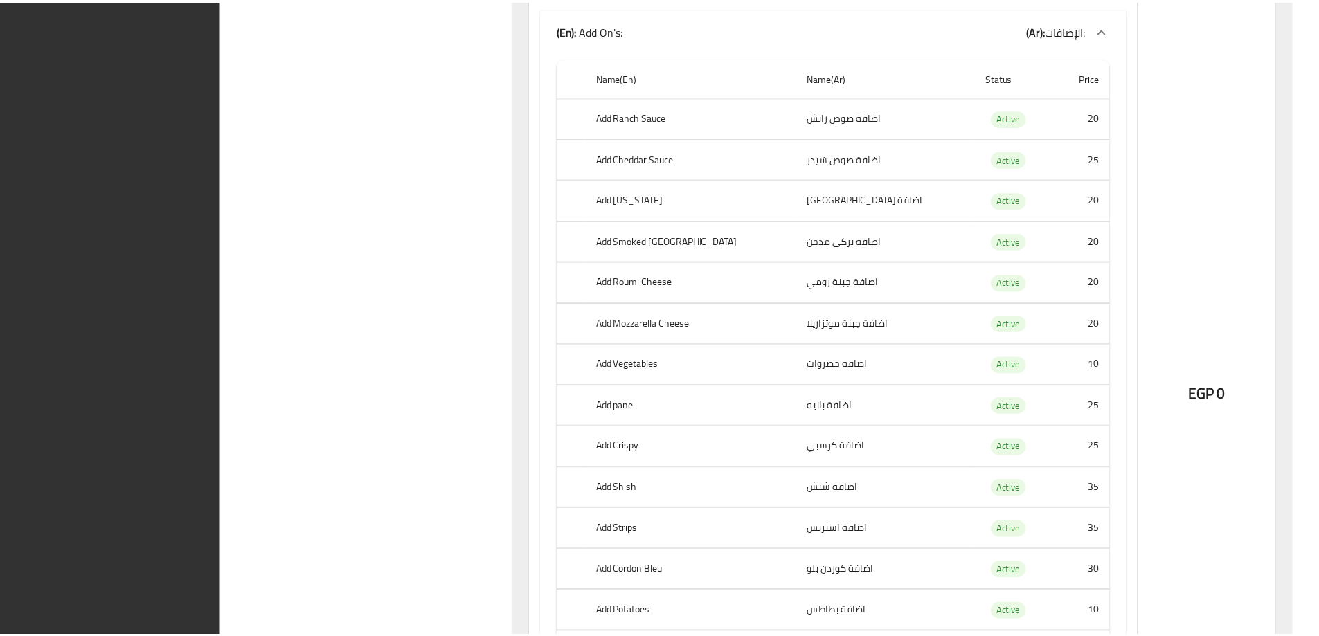
scroll to position [25176, 0]
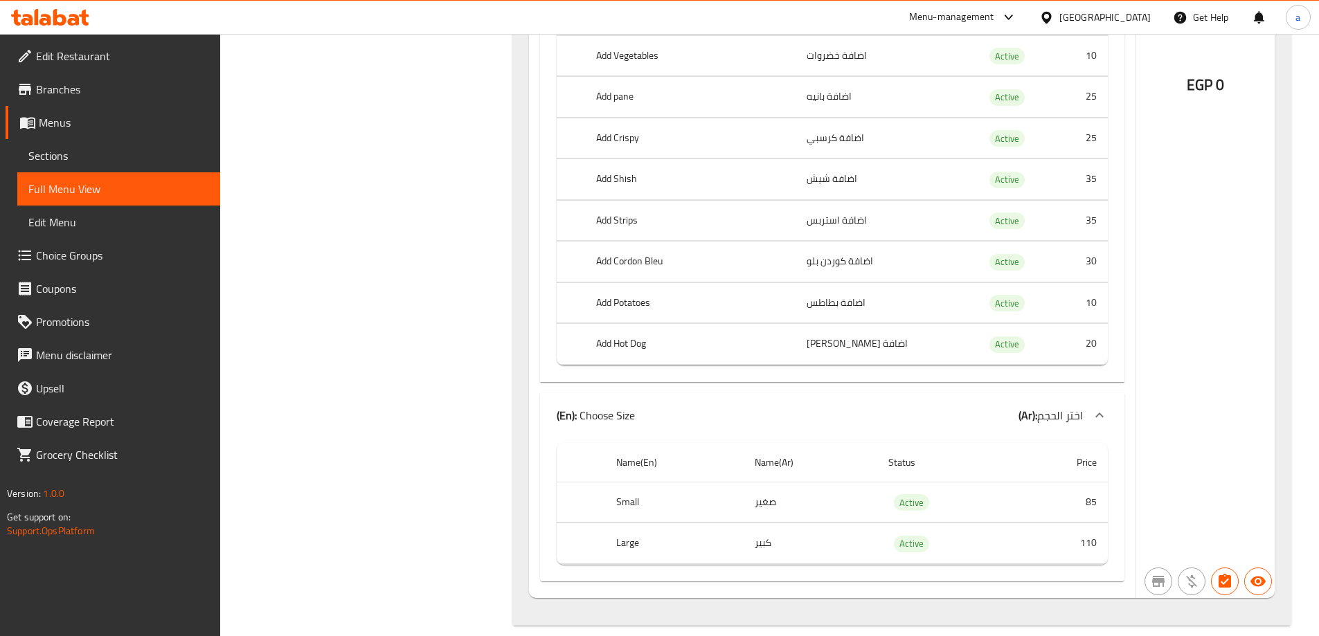
click at [74, 159] on span "Sections" at bounding box center [118, 155] width 181 height 17
